Goal: Information Seeking & Learning: Learn about a topic

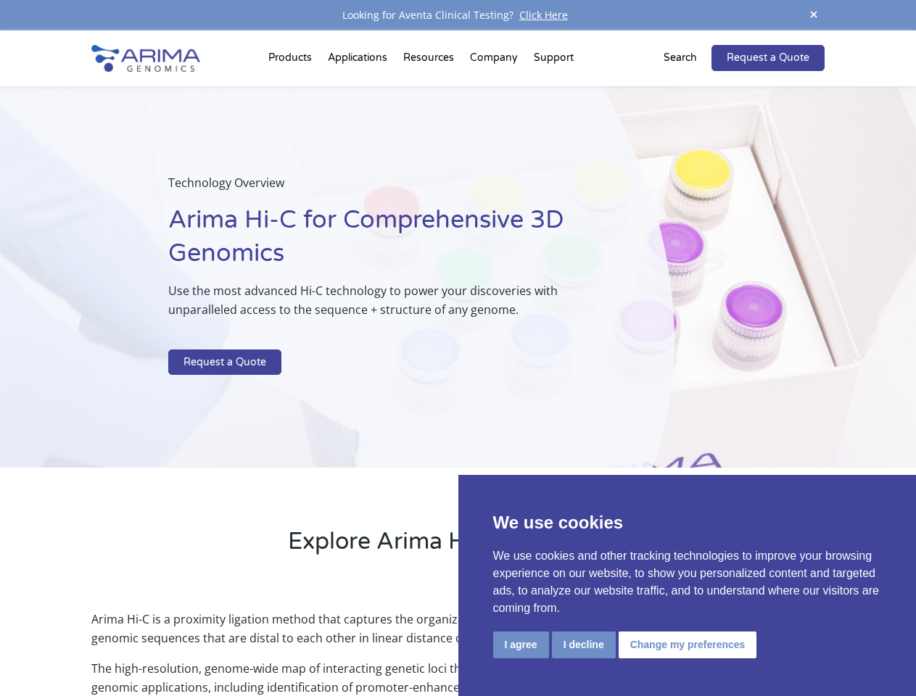
click at [458, 348] on p at bounding box center [384, 340] width 433 height 19
click at [521, 645] on button "I agree" at bounding box center [521, 645] width 56 height 27
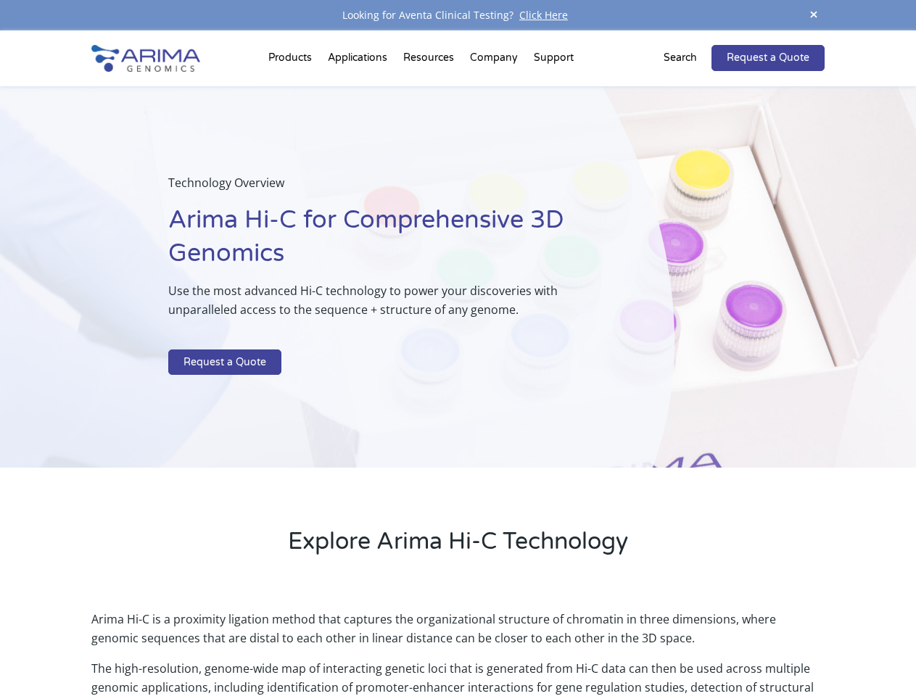
click at [583, 645] on p "Arima Hi-C is a proximity ligation method that captures the organizational stru…" at bounding box center [457, 634] width 733 height 49
click at [686, 645] on p "Arima Hi-C is a proximity ligation method that captures the organizational stru…" at bounding box center [457, 634] width 733 height 49
click at [814, 15] on span at bounding box center [814, 16] width 22 height 20
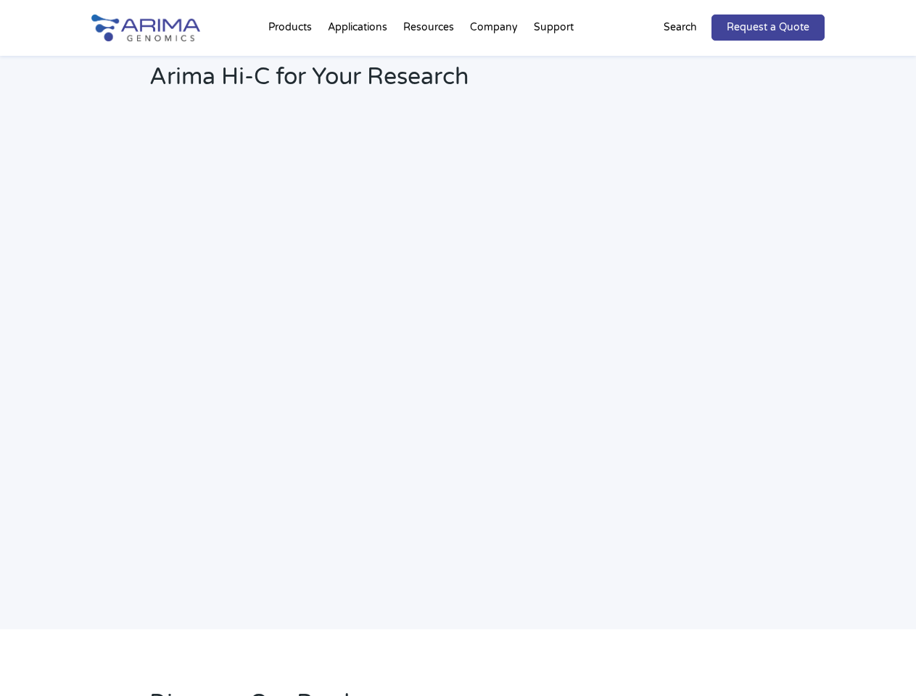
click at [292, 61] on h2 "Webinar: Hear More About the Benefits of Arima Hi-C for Your Research" at bounding box center [390, 66] width 482 height 76
click at [430, 61] on h2 "Webinar: Hear More About the Benefits of Arima Hi-C for Your Research" at bounding box center [390, 66] width 482 height 76
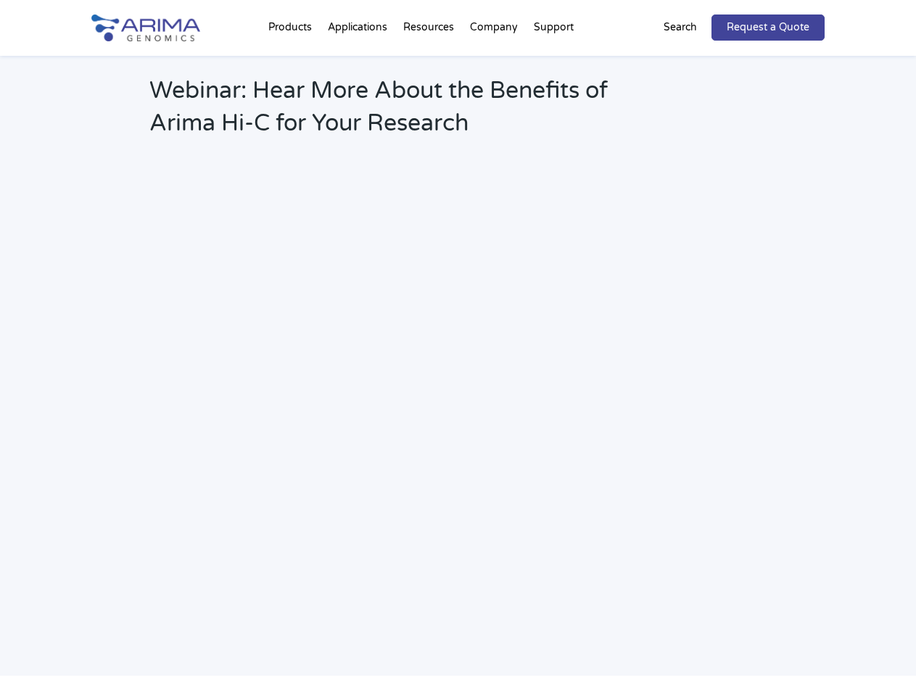
click at [495, 75] on h2 "Webinar: Hear More About the Benefits of Arima Hi-C for Your Research" at bounding box center [390, 113] width 482 height 76
click at [554, 75] on h2 "Webinar: Hear More About the Benefits of Arima Hi-C for Your Research" at bounding box center [390, 113] width 482 height 76
